Goal: Task Accomplishment & Management: Manage account settings

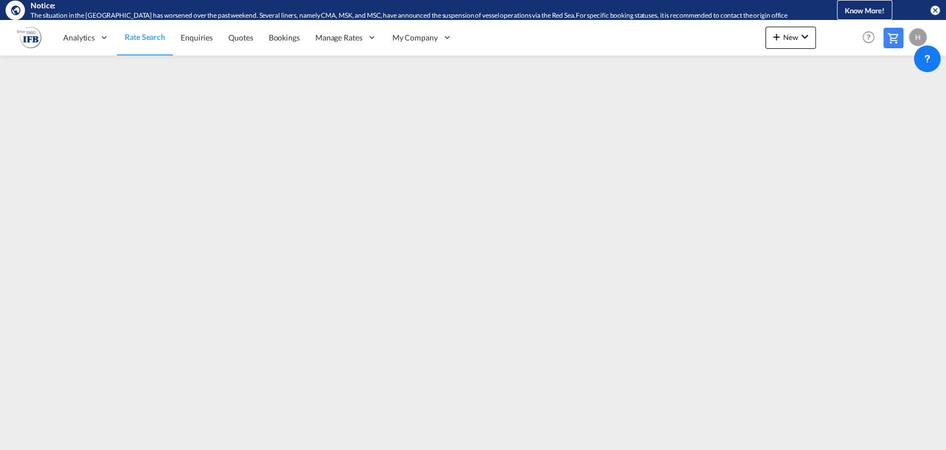
click at [921, 32] on div "H" at bounding box center [918, 37] width 18 height 18
click at [888, 109] on button "Logout" at bounding box center [905, 105] width 72 height 22
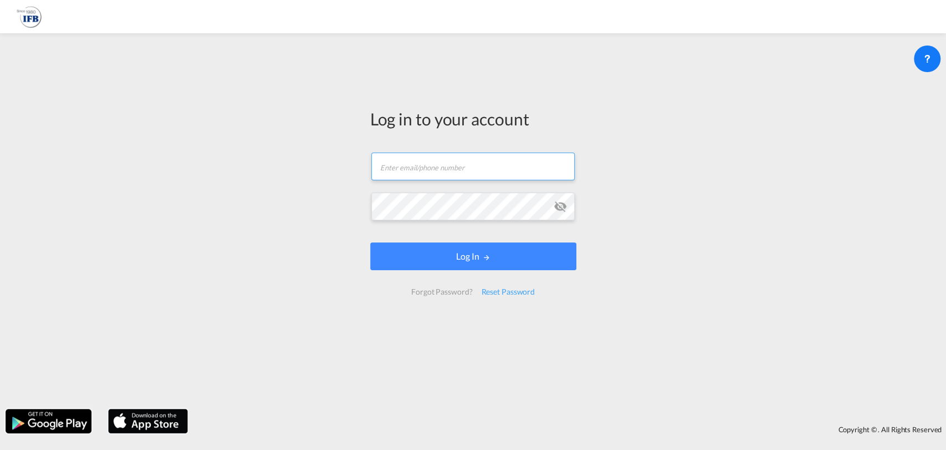
click at [396, 156] on input "text" at bounding box center [472, 166] width 203 height 28
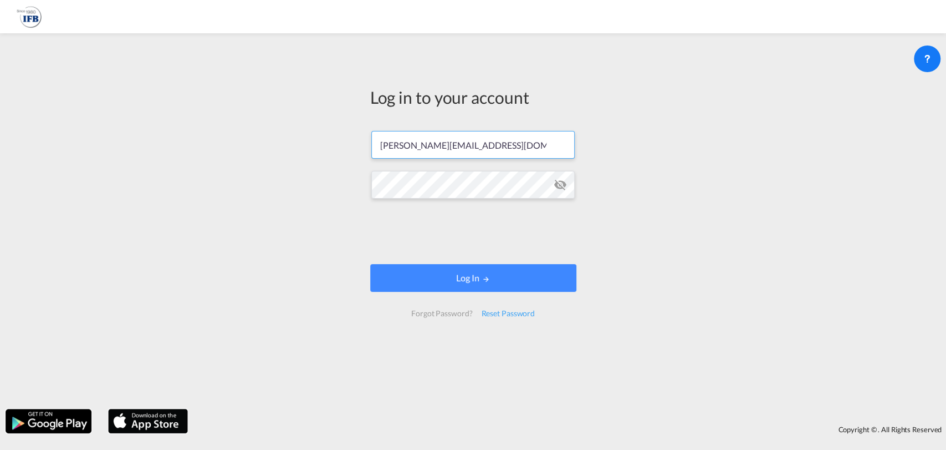
type input "[PERSON_NAME][EMAIL_ADDRESS][DOMAIN_NAME]"
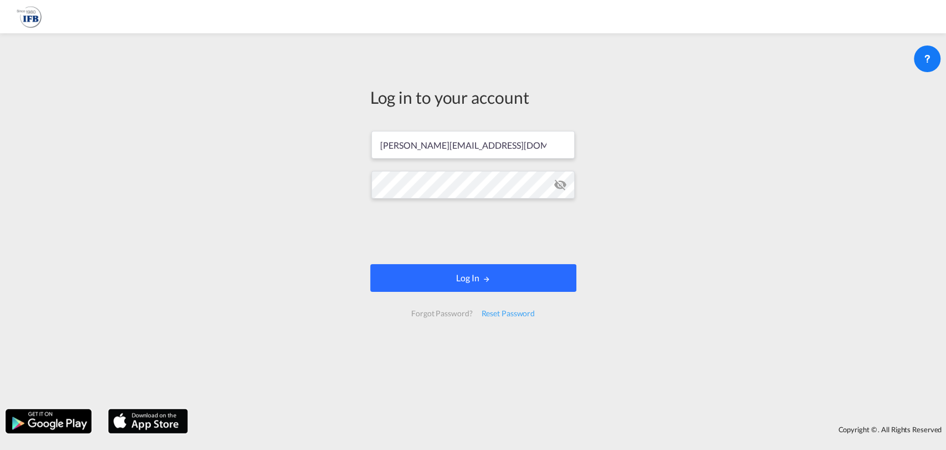
click at [458, 273] on button "Log In" at bounding box center [473, 278] width 206 height 28
